Goal: Task Accomplishment & Management: Complete application form

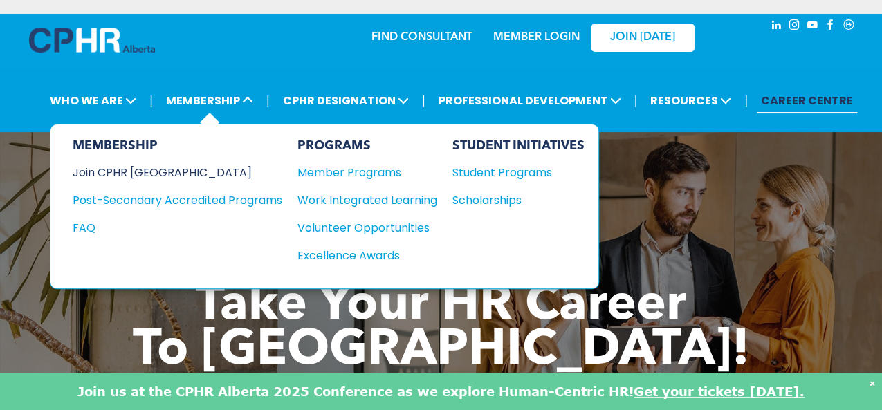
click at [140, 174] on div "Join CPHR [GEOGRAPHIC_DATA]" at bounding box center [167, 172] width 189 height 17
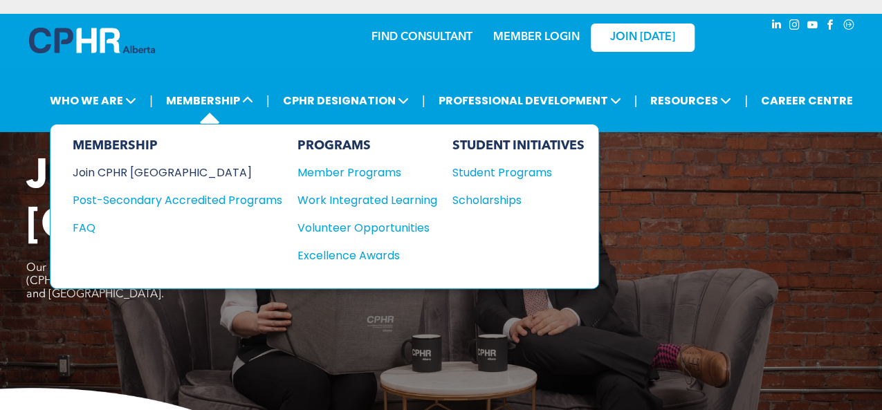
click at [142, 172] on div "Join CPHR [GEOGRAPHIC_DATA]" at bounding box center [167, 172] width 189 height 17
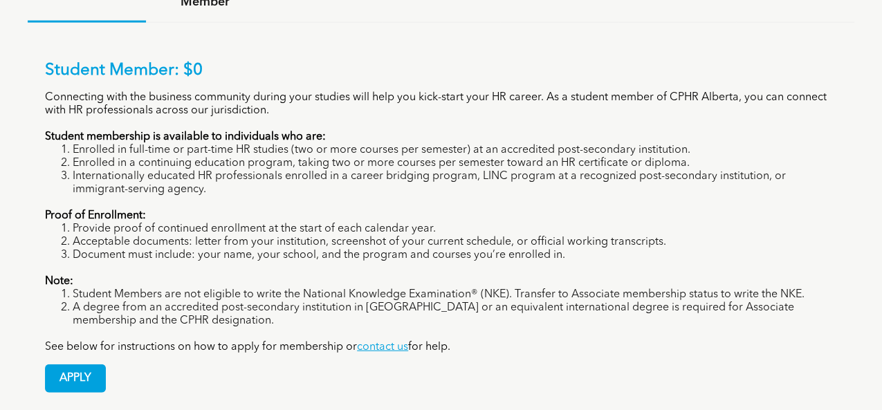
scroll to position [1032, 0]
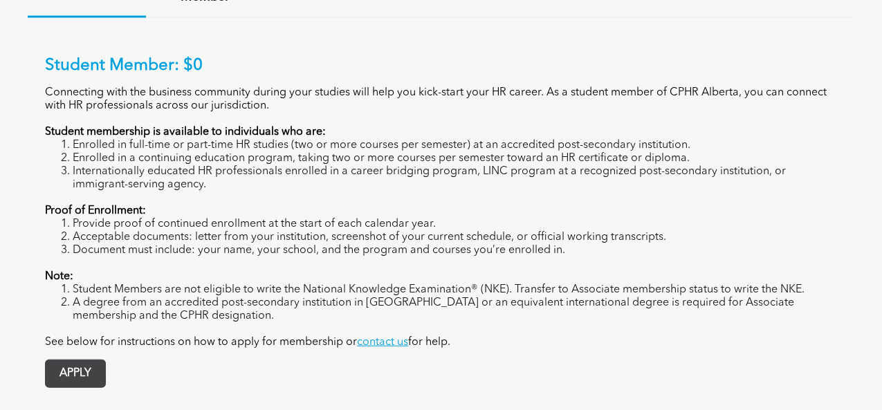
click at [91, 360] on span "APPLY" at bounding box center [75, 373] width 59 height 27
